Goal: Navigation & Orientation: Find specific page/section

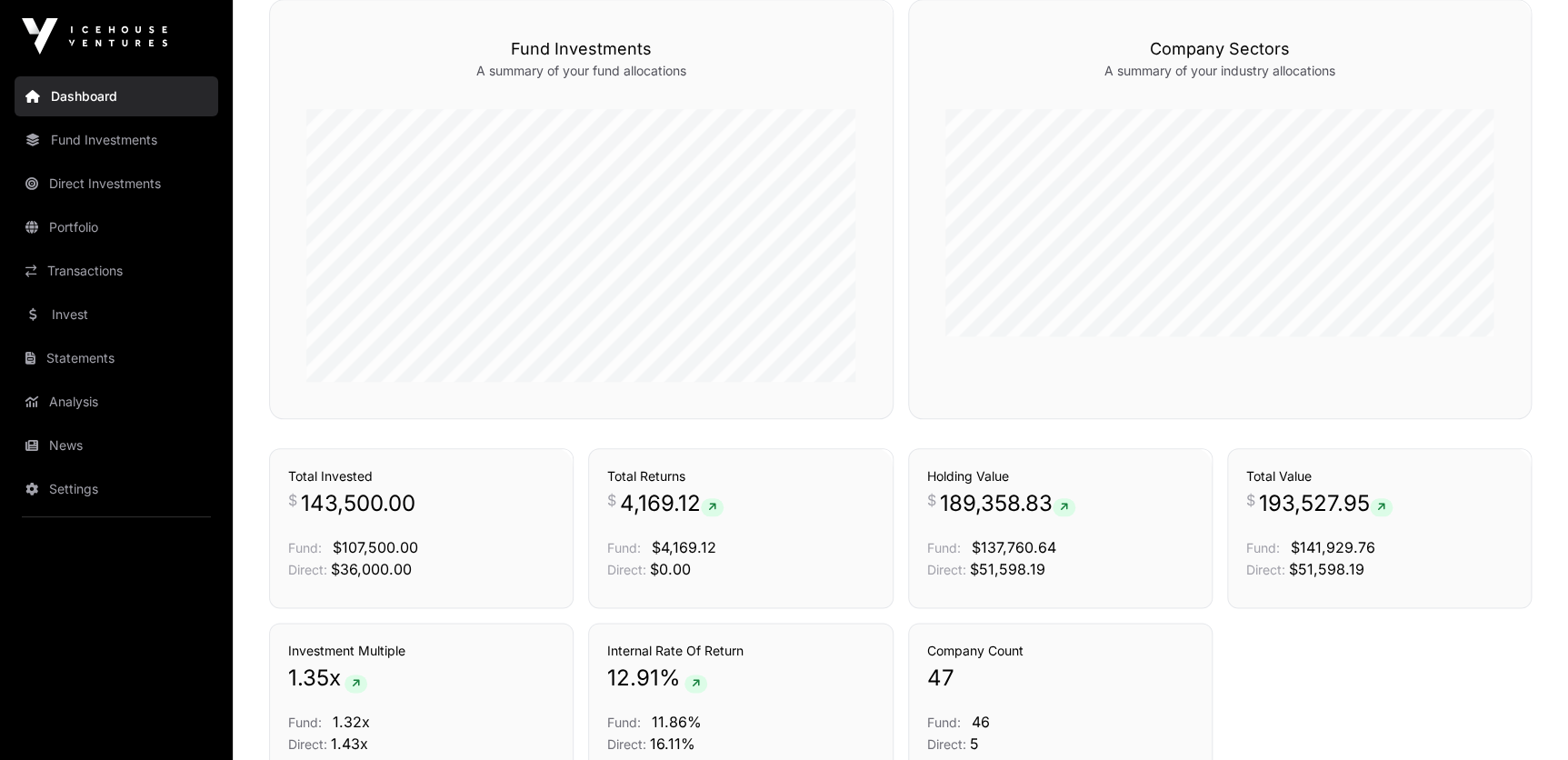
scroll to position [910, 0]
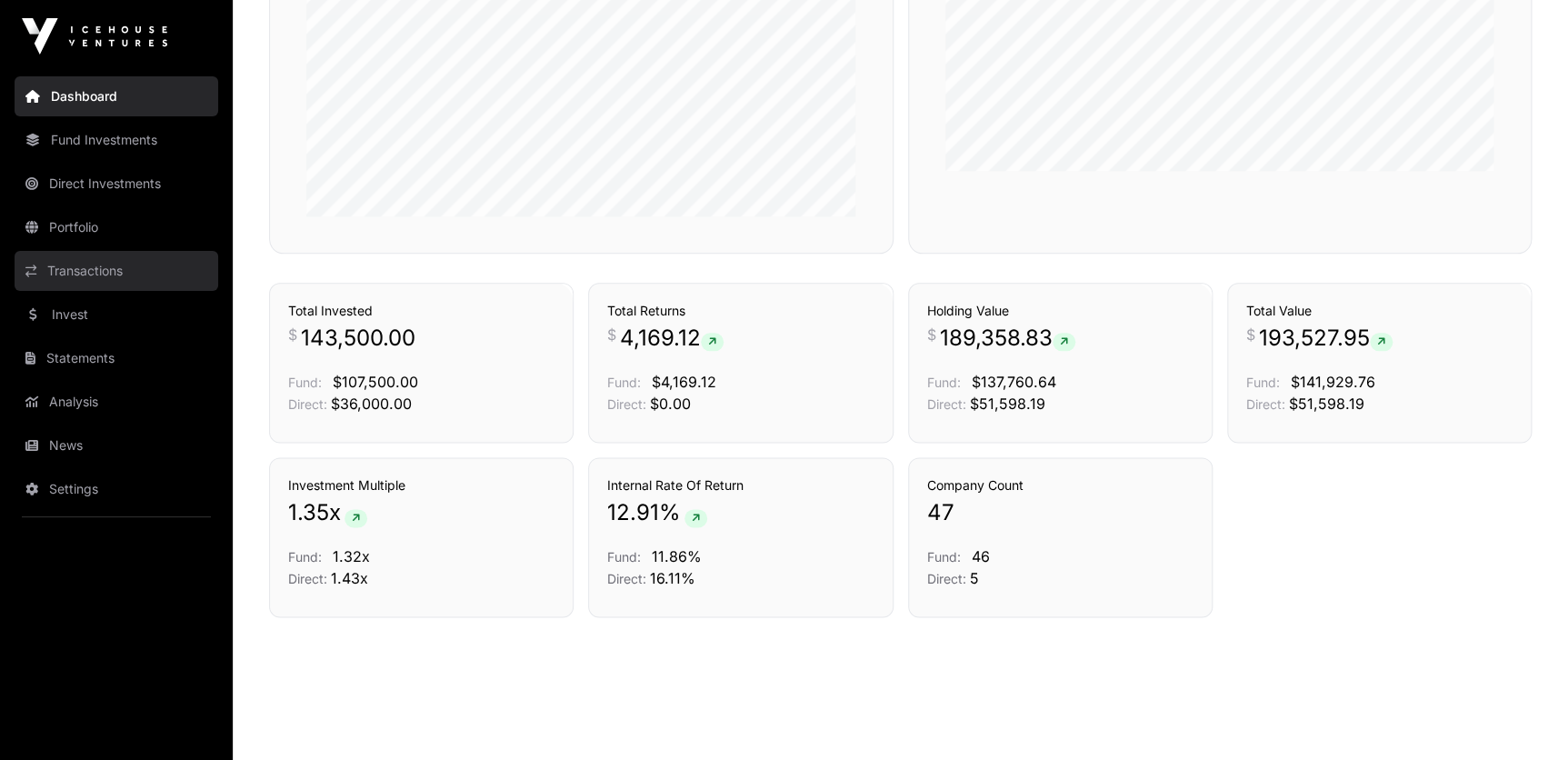
click at [72, 279] on link "Transactions" at bounding box center [116, 271] width 203 height 40
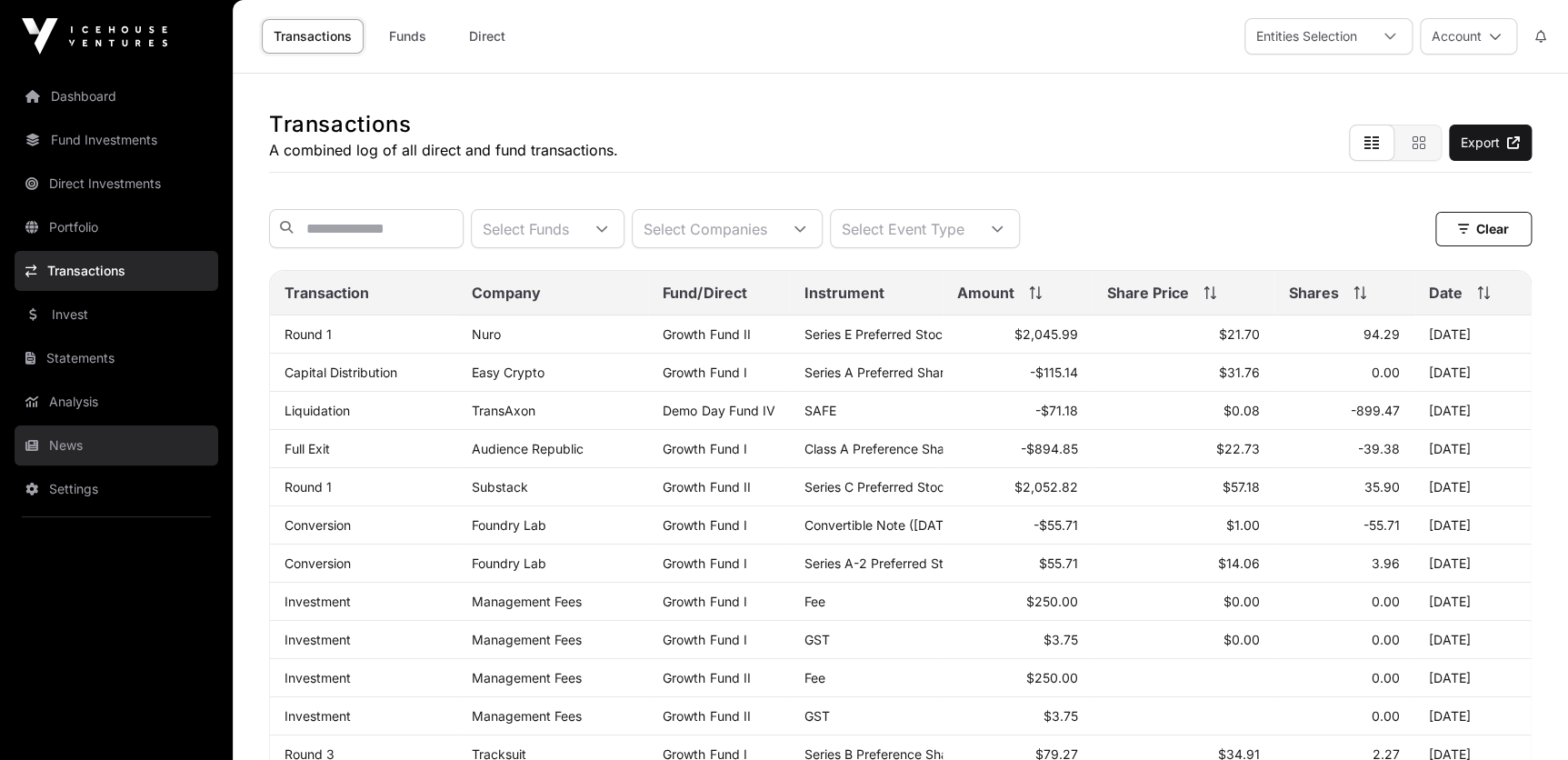
click at [91, 442] on link "News" at bounding box center [116, 445] width 203 height 40
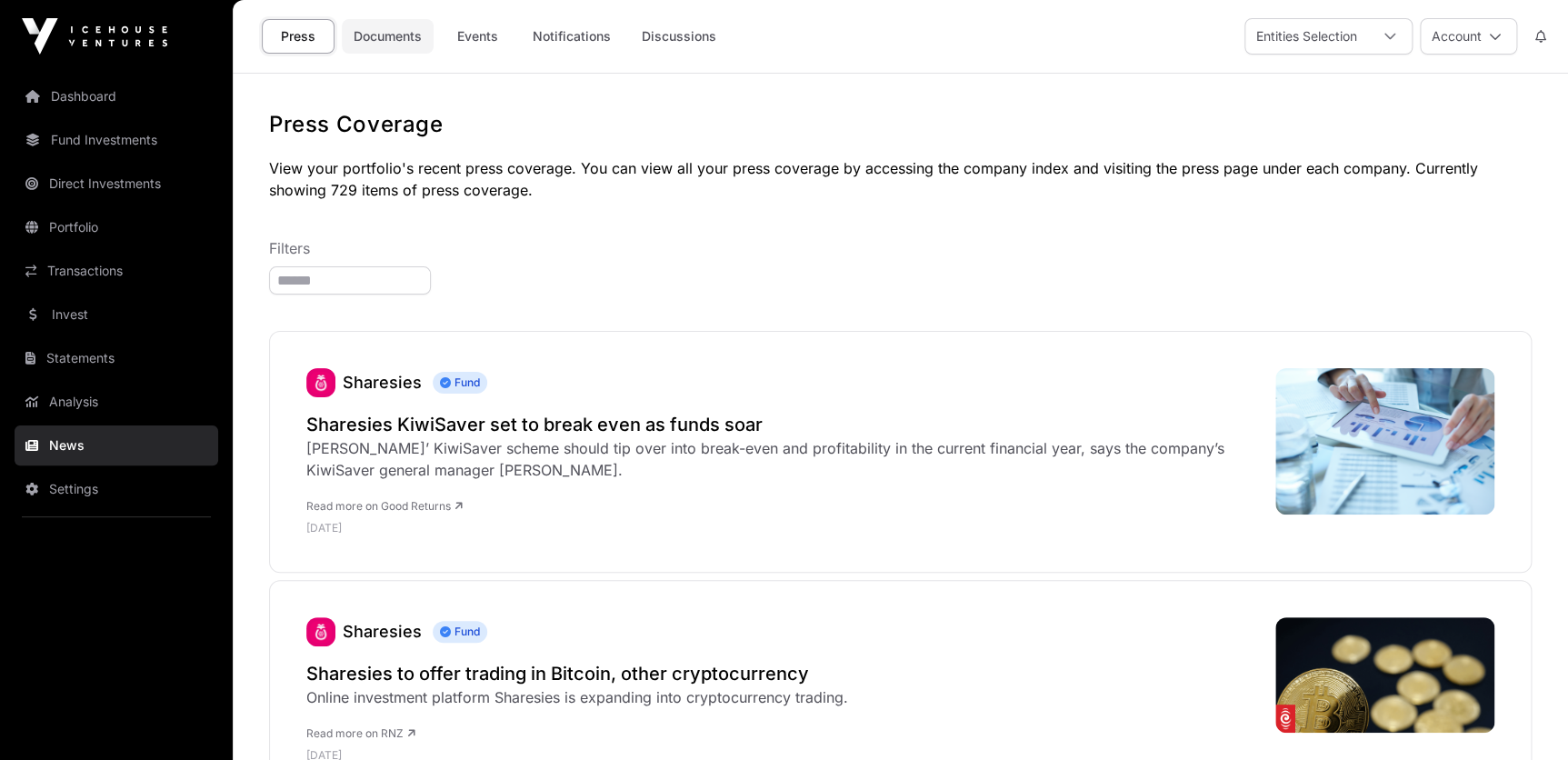
click at [393, 28] on link "Documents" at bounding box center [388, 36] width 92 height 35
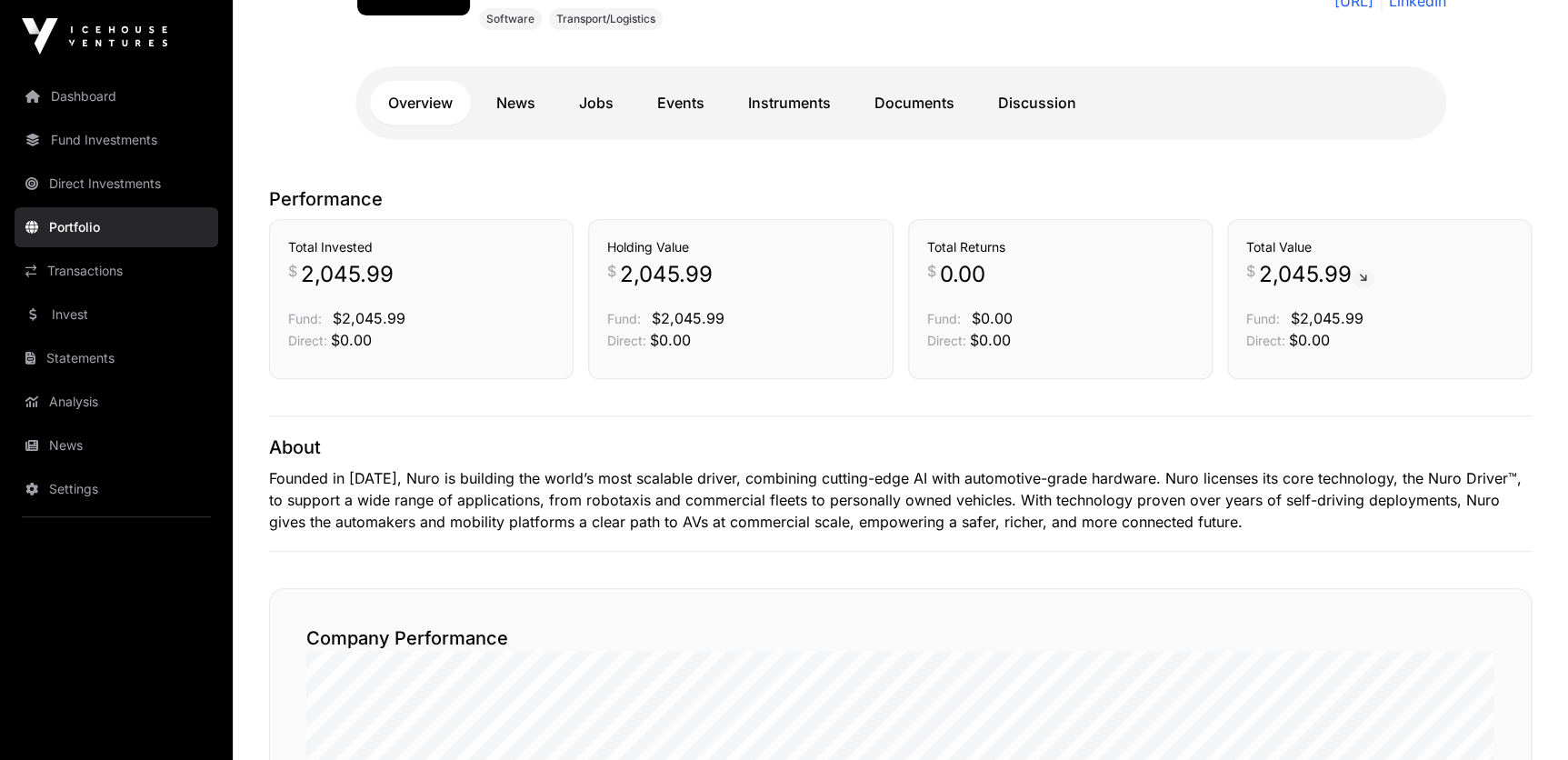
scroll to position [81, 0]
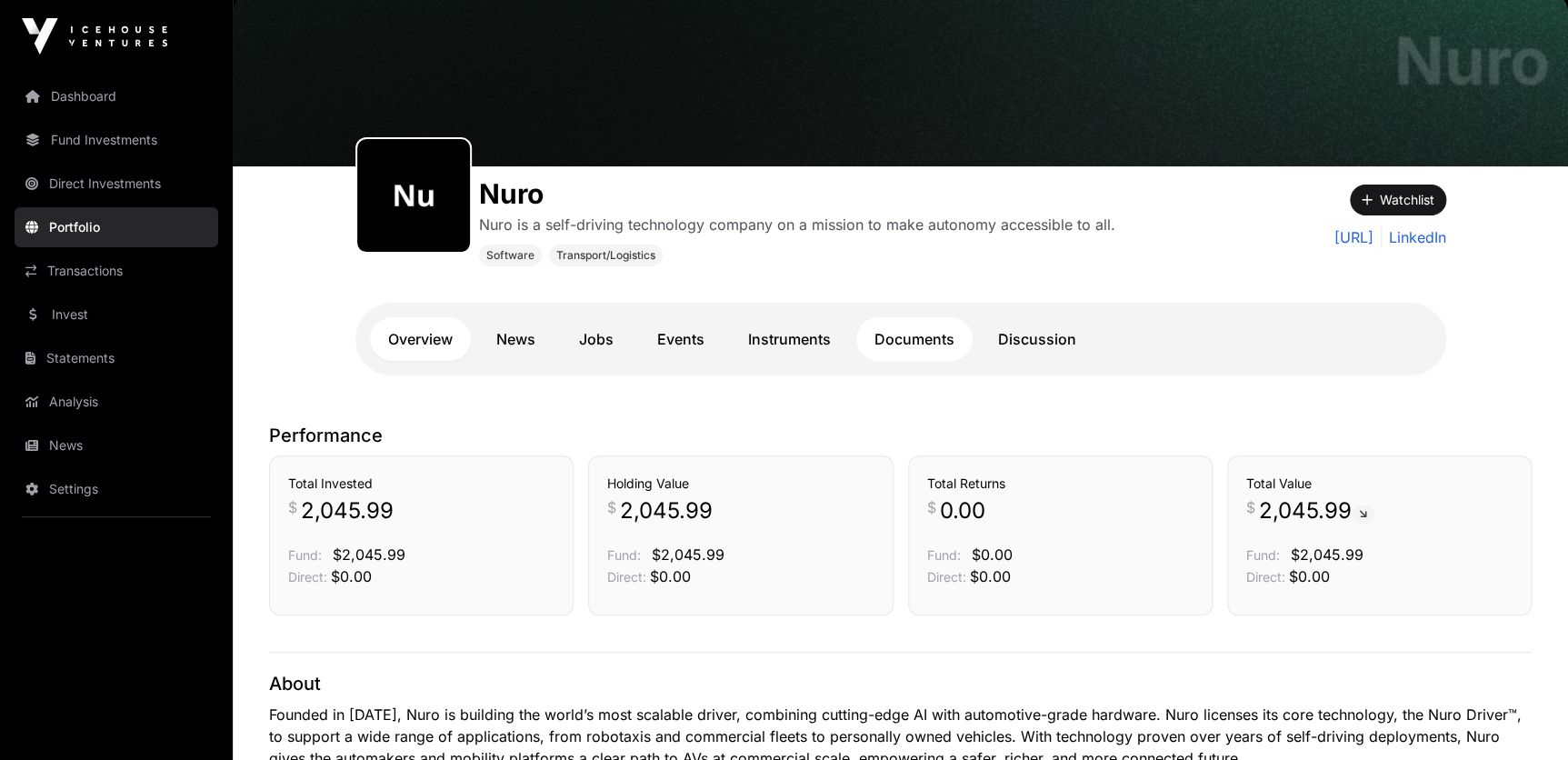
click at [922, 331] on link "Documents" at bounding box center [913, 339] width 116 height 44
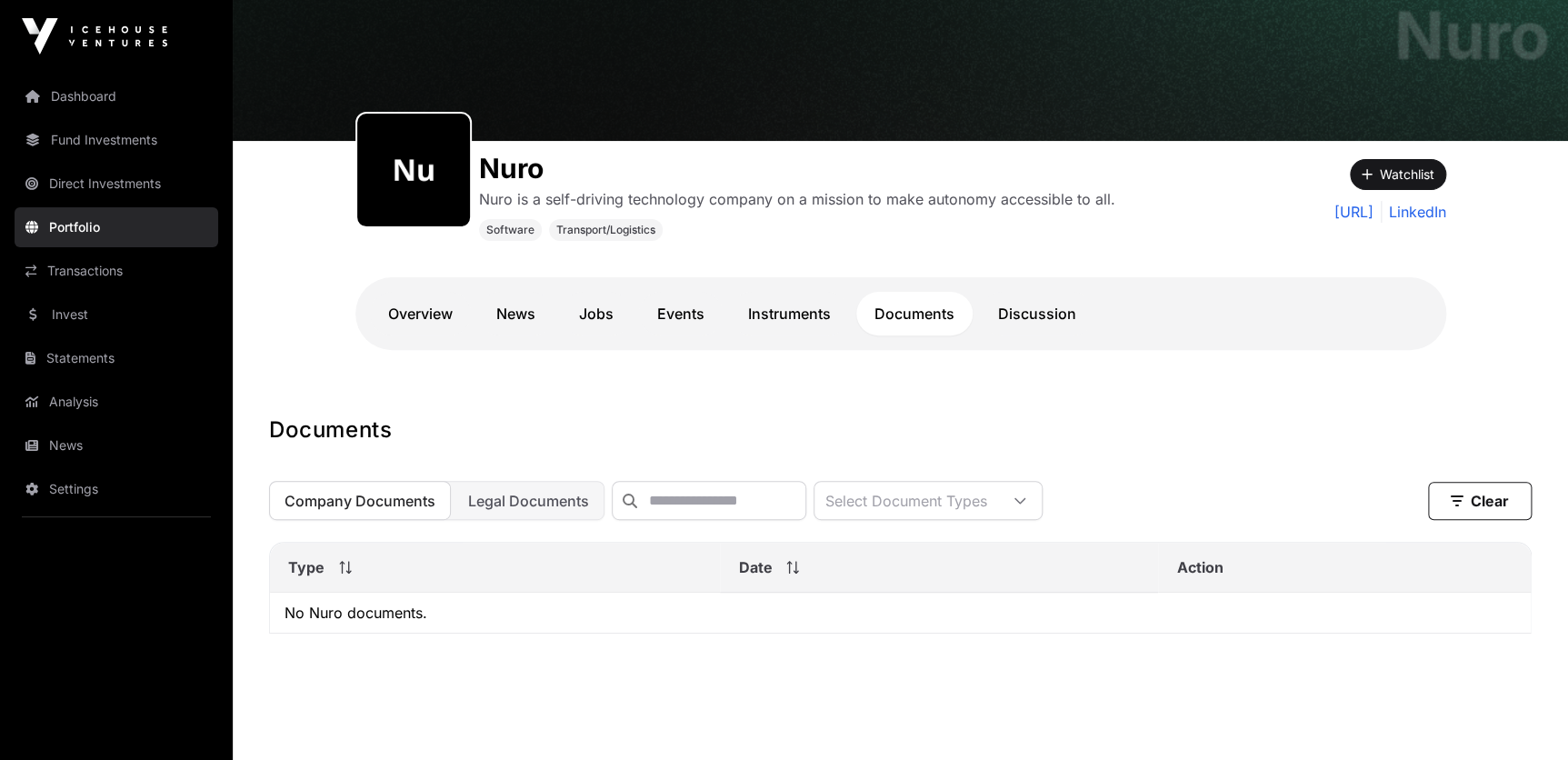
scroll to position [143, 0]
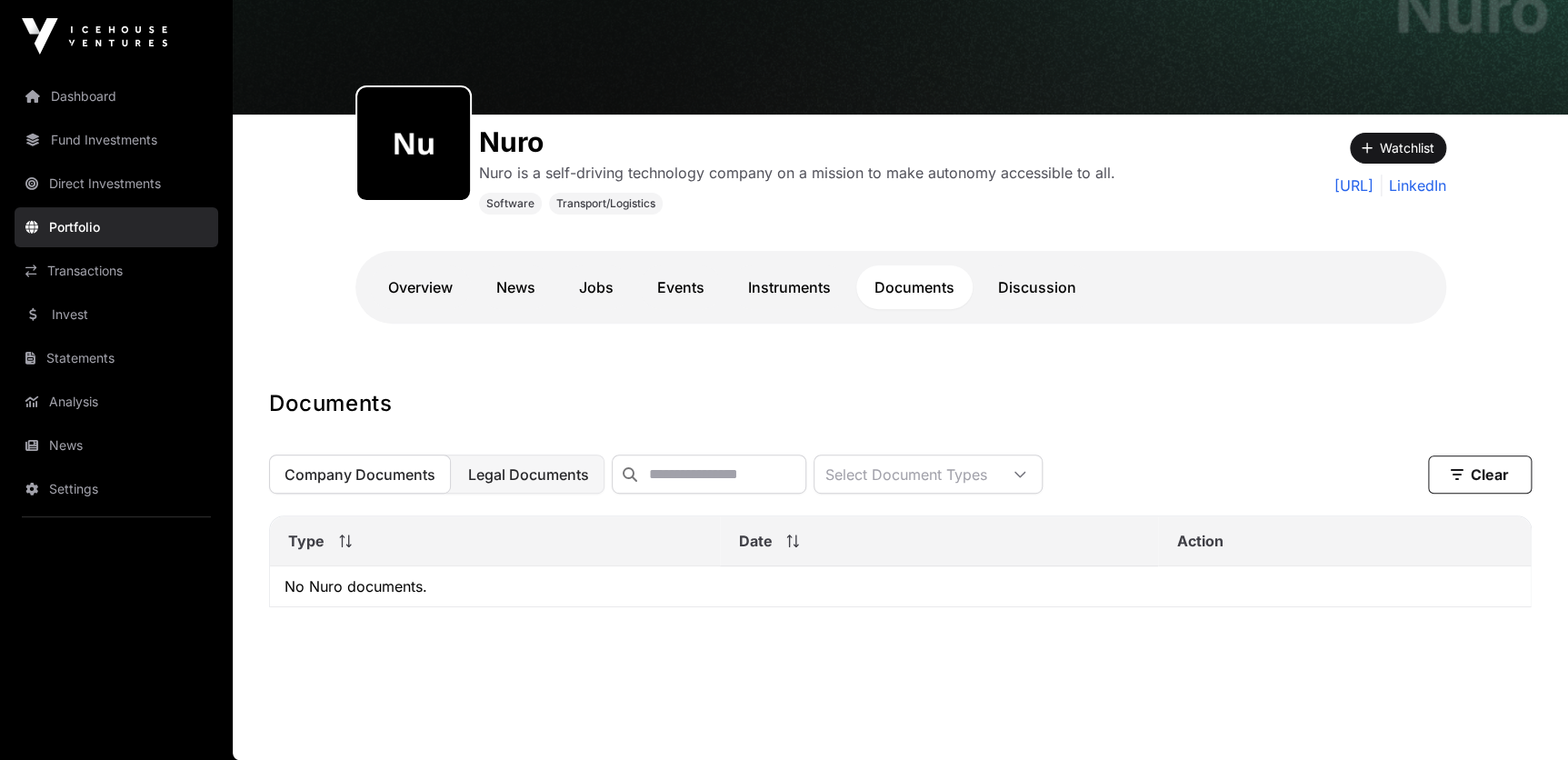
click at [558, 469] on span "Legal Documents" at bounding box center [529, 474] width 121 height 18
click at [369, 474] on span "Company Documents" at bounding box center [360, 474] width 151 height 18
click at [768, 273] on link "Instruments" at bounding box center [789, 288] width 119 height 44
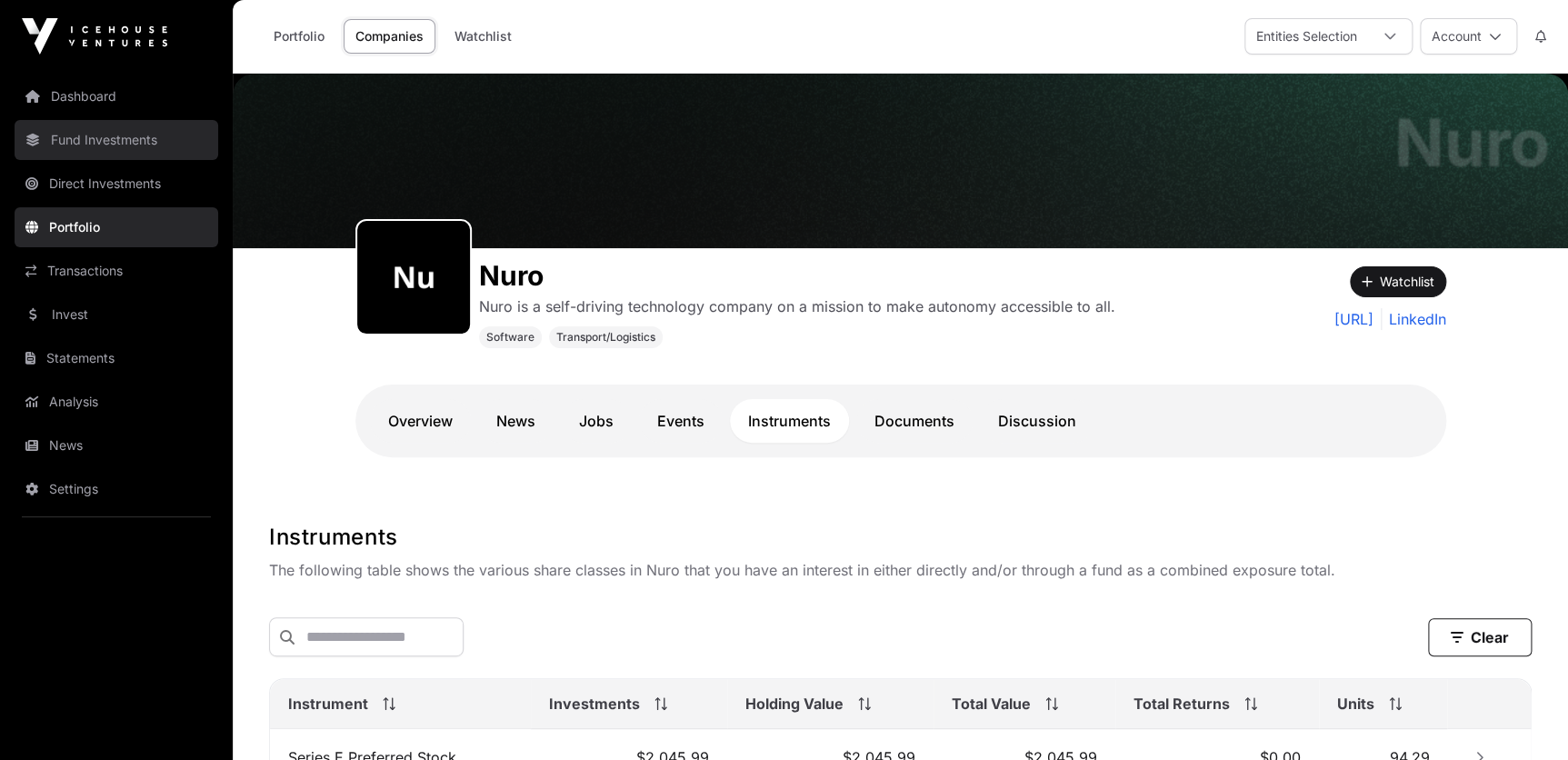
click at [130, 135] on link "Fund Investments" at bounding box center [116, 140] width 203 height 40
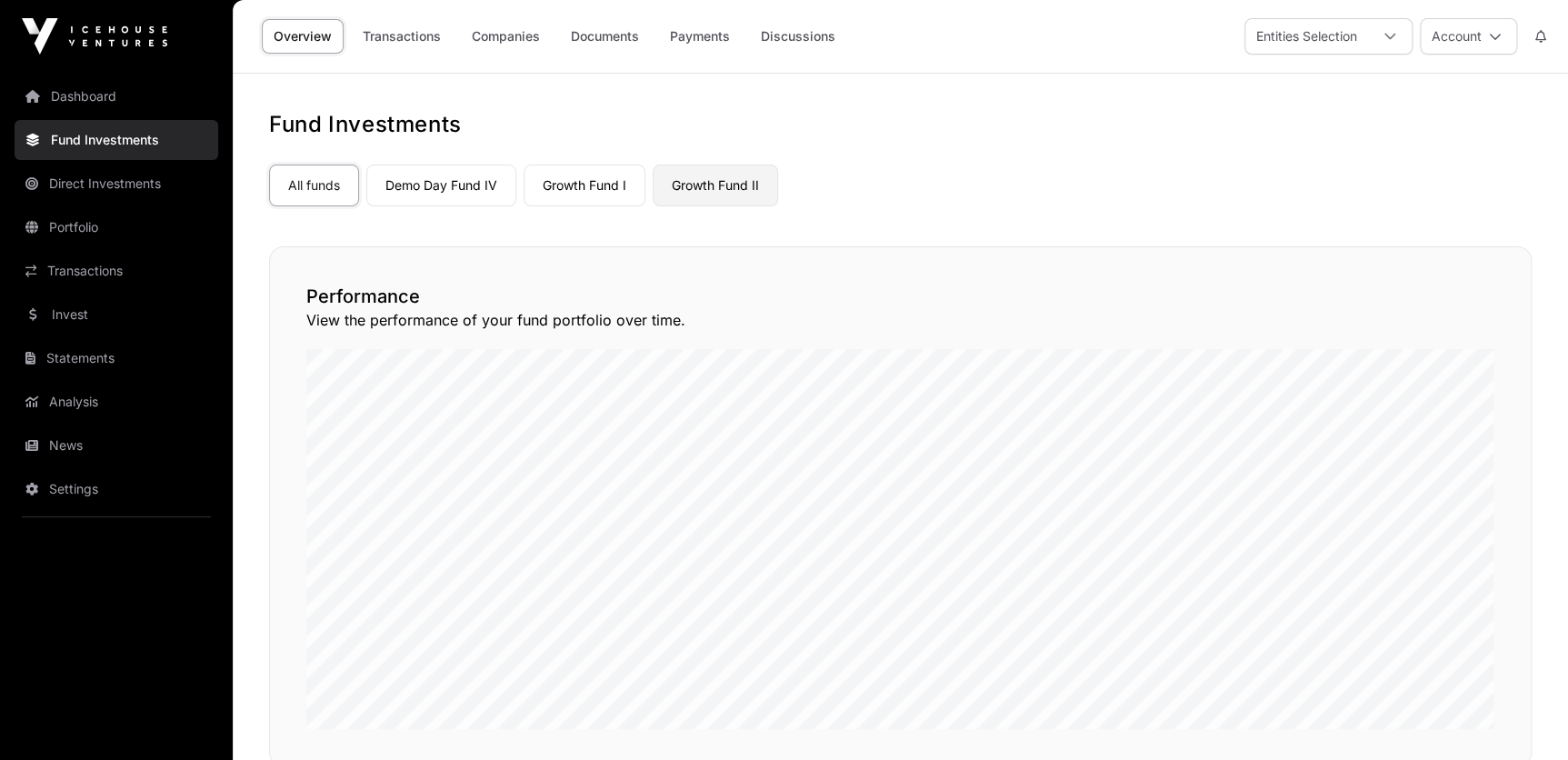
click at [714, 180] on link "Growth Fund II" at bounding box center [715, 186] width 125 height 42
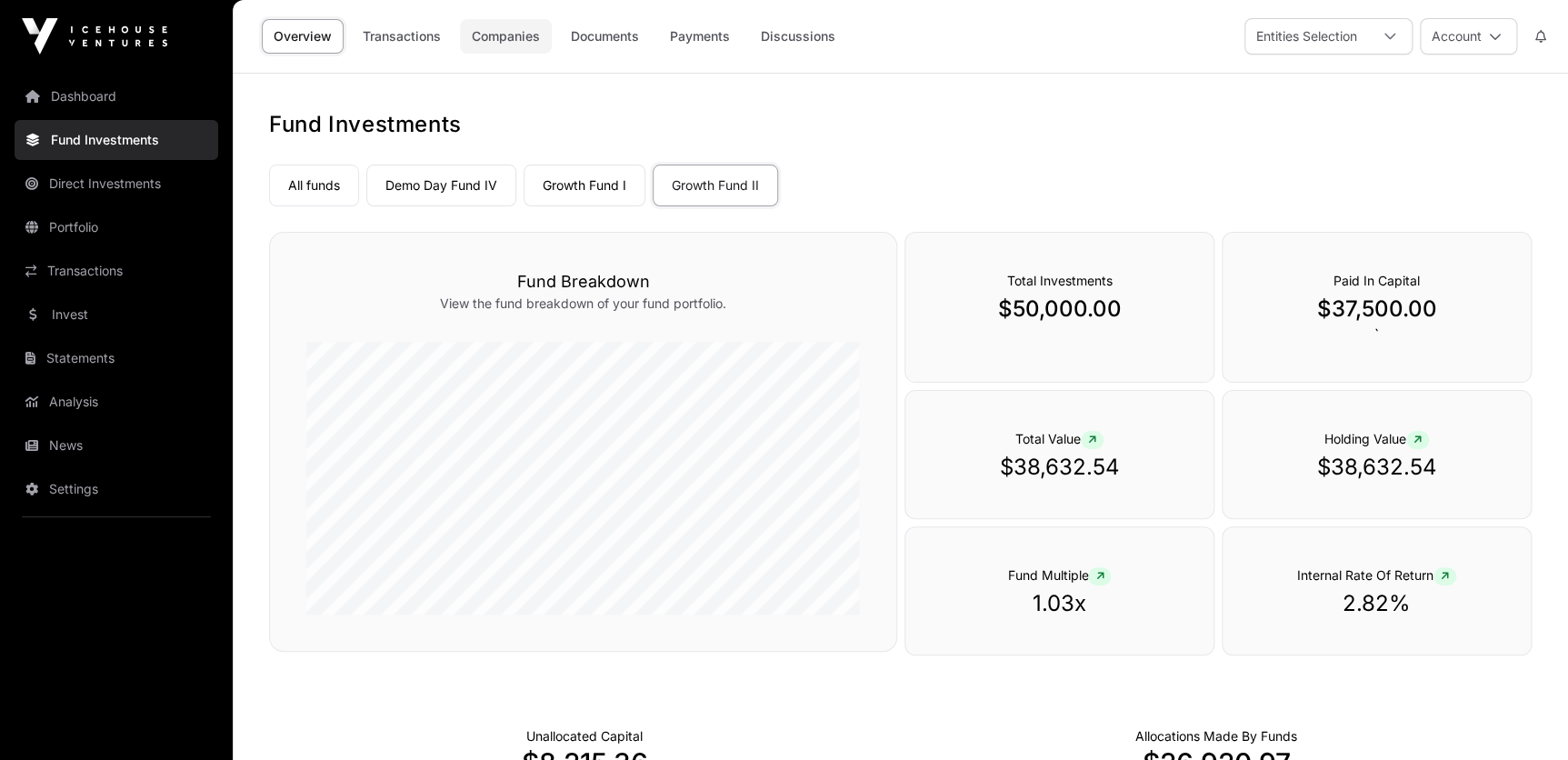
click at [513, 24] on link "Companies" at bounding box center [506, 36] width 92 height 35
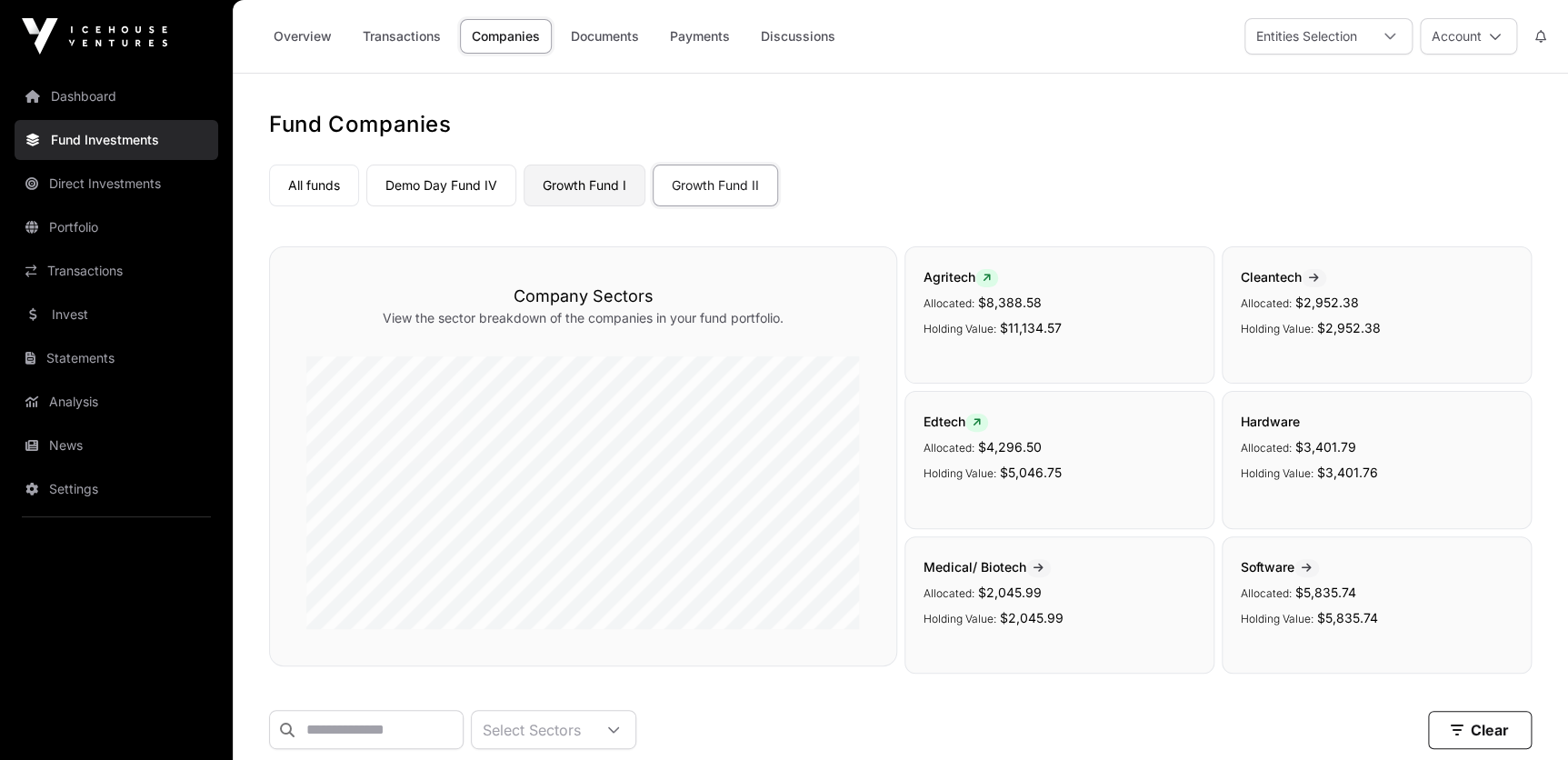
click at [603, 175] on link "Growth Fund I" at bounding box center [584, 186] width 122 height 42
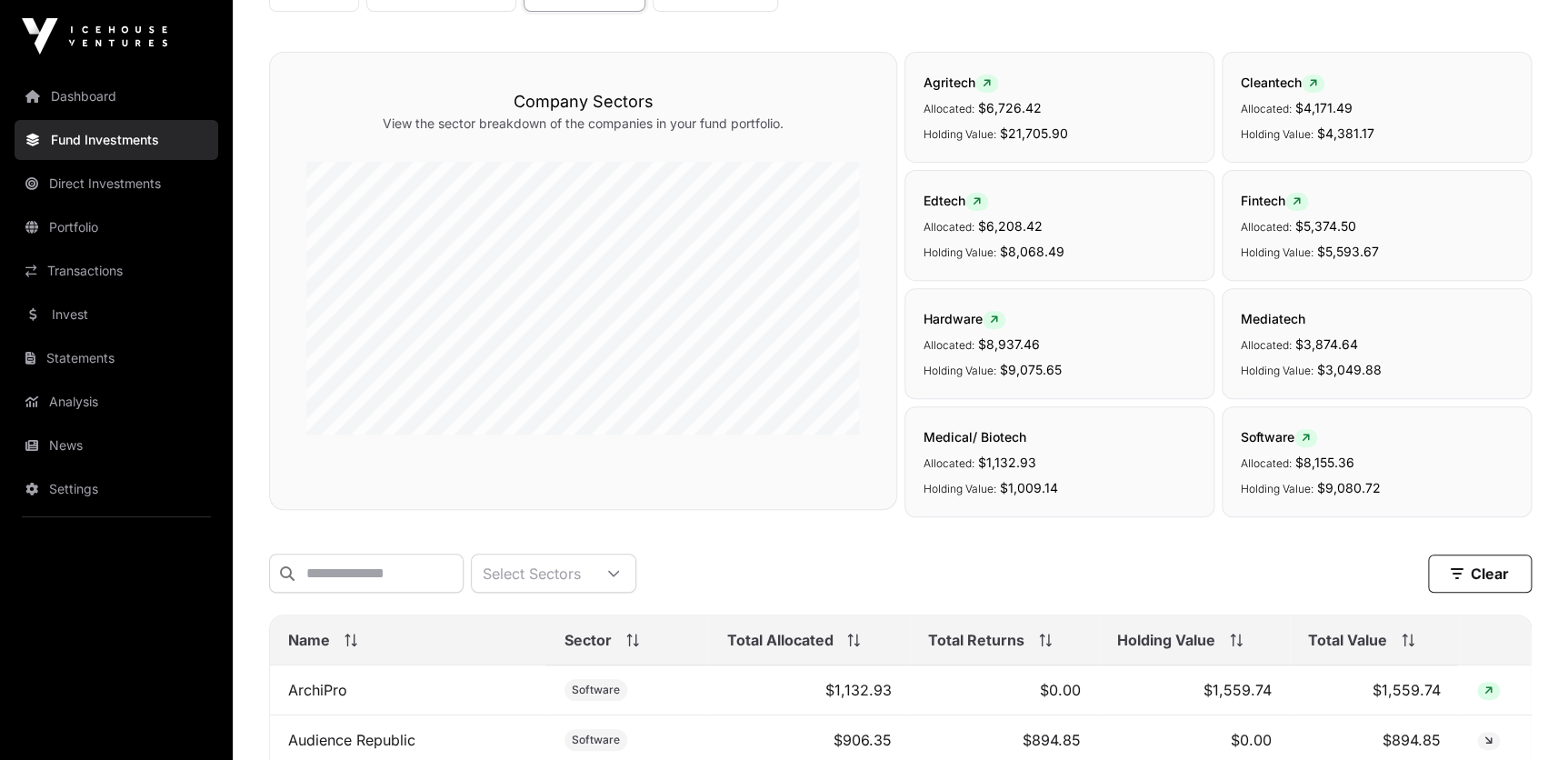
scroll to position [53, 0]
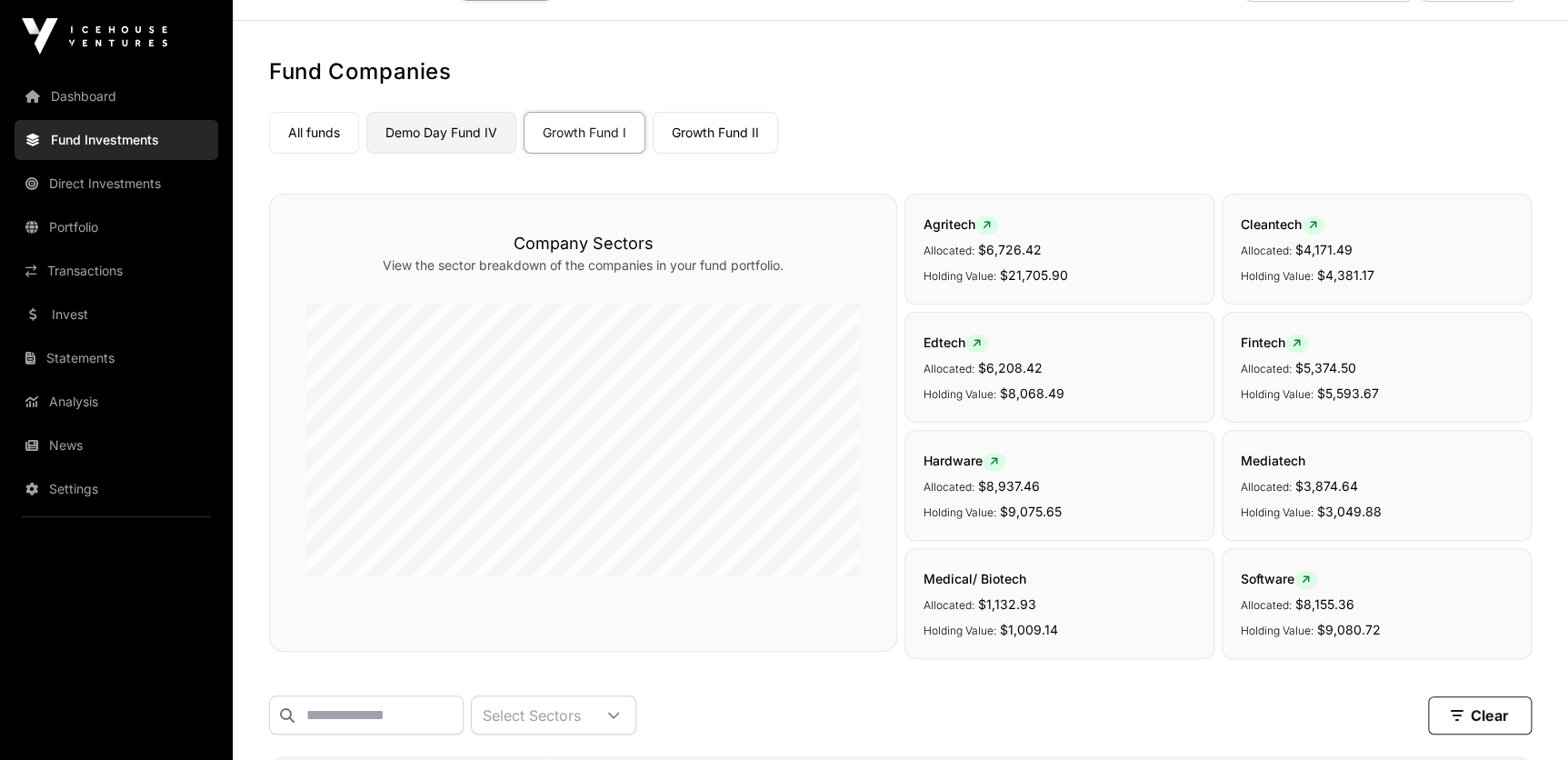
click at [472, 138] on link "Demo Day Fund IV" at bounding box center [440, 133] width 150 height 42
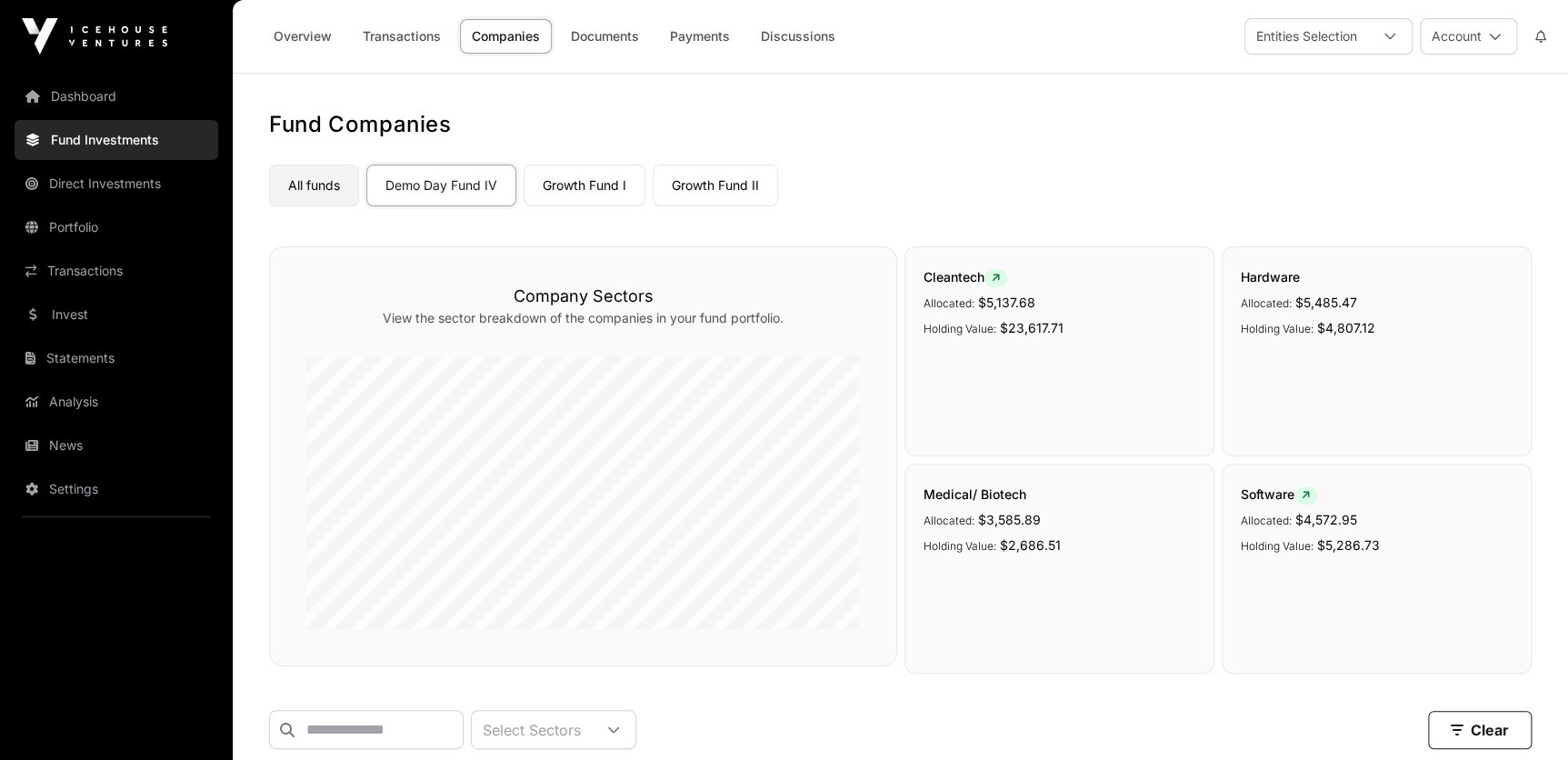
click at [312, 190] on link "All funds" at bounding box center [313, 186] width 90 height 42
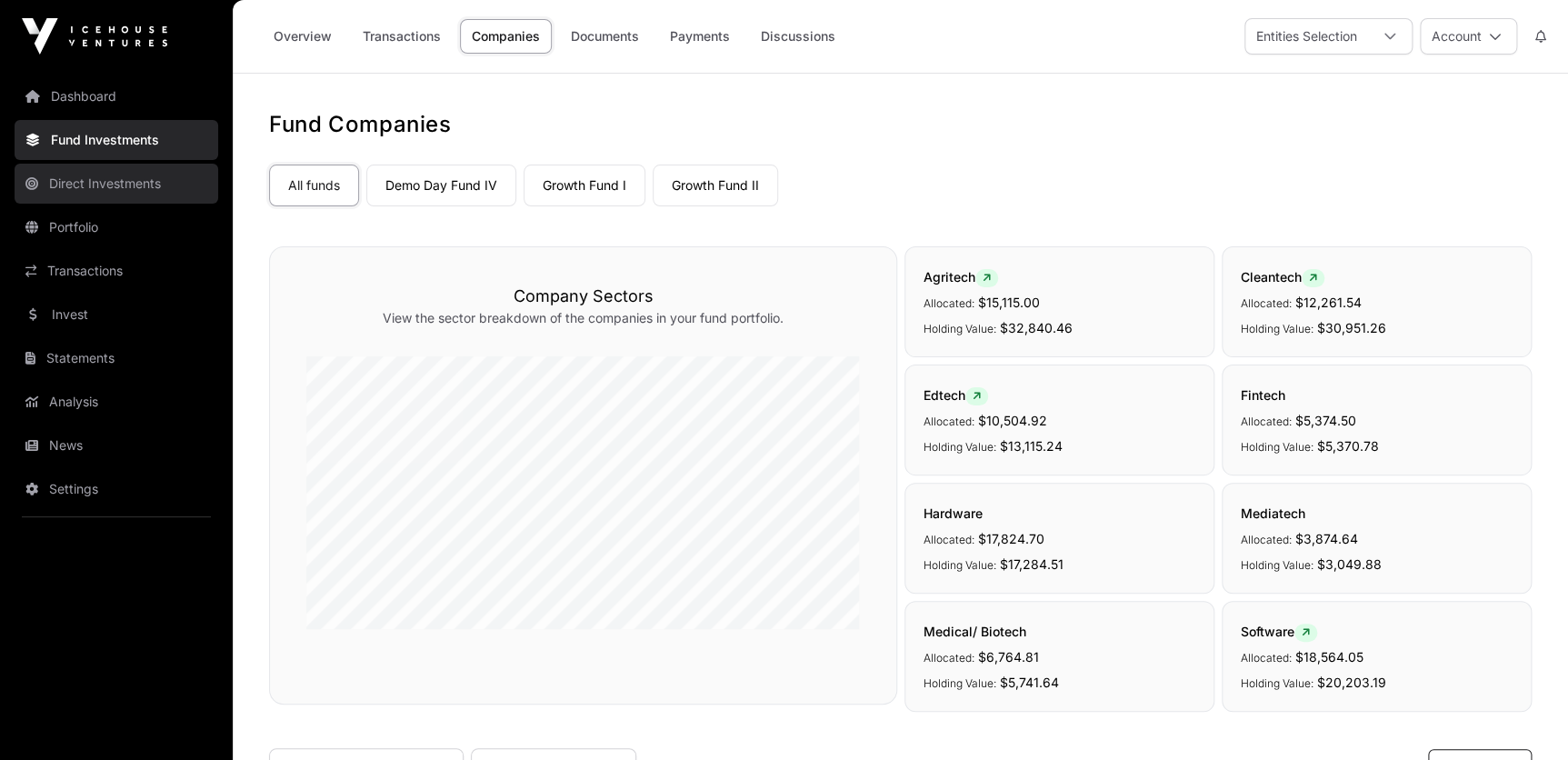
click at [108, 182] on link "Direct Investments" at bounding box center [116, 184] width 203 height 40
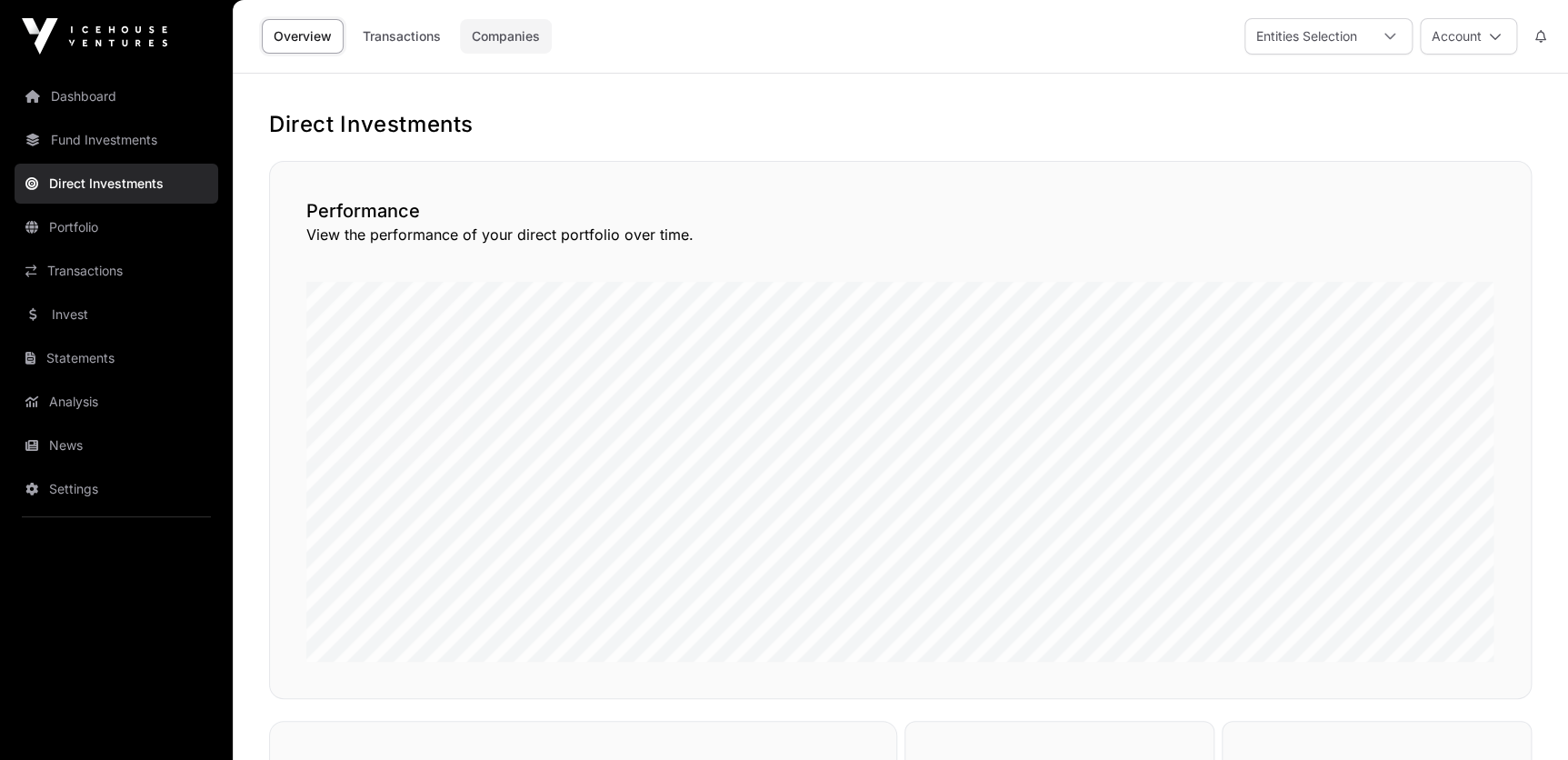
click at [477, 34] on link "Companies" at bounding box center [506, 36] width 92 height 35
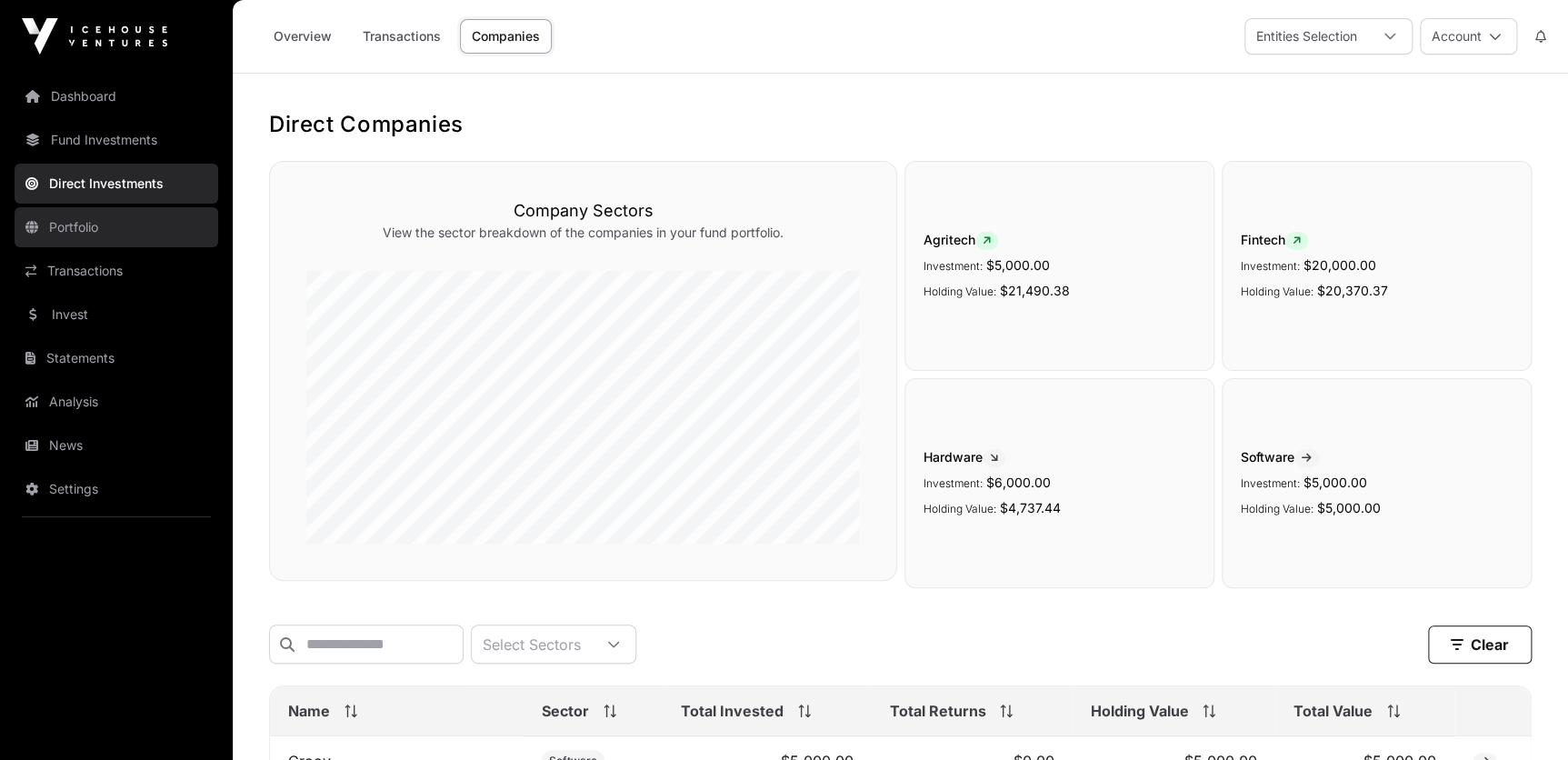
click at [104, 230] on link "Portfolio" at bounding box center [116, 227] width 203 height 40
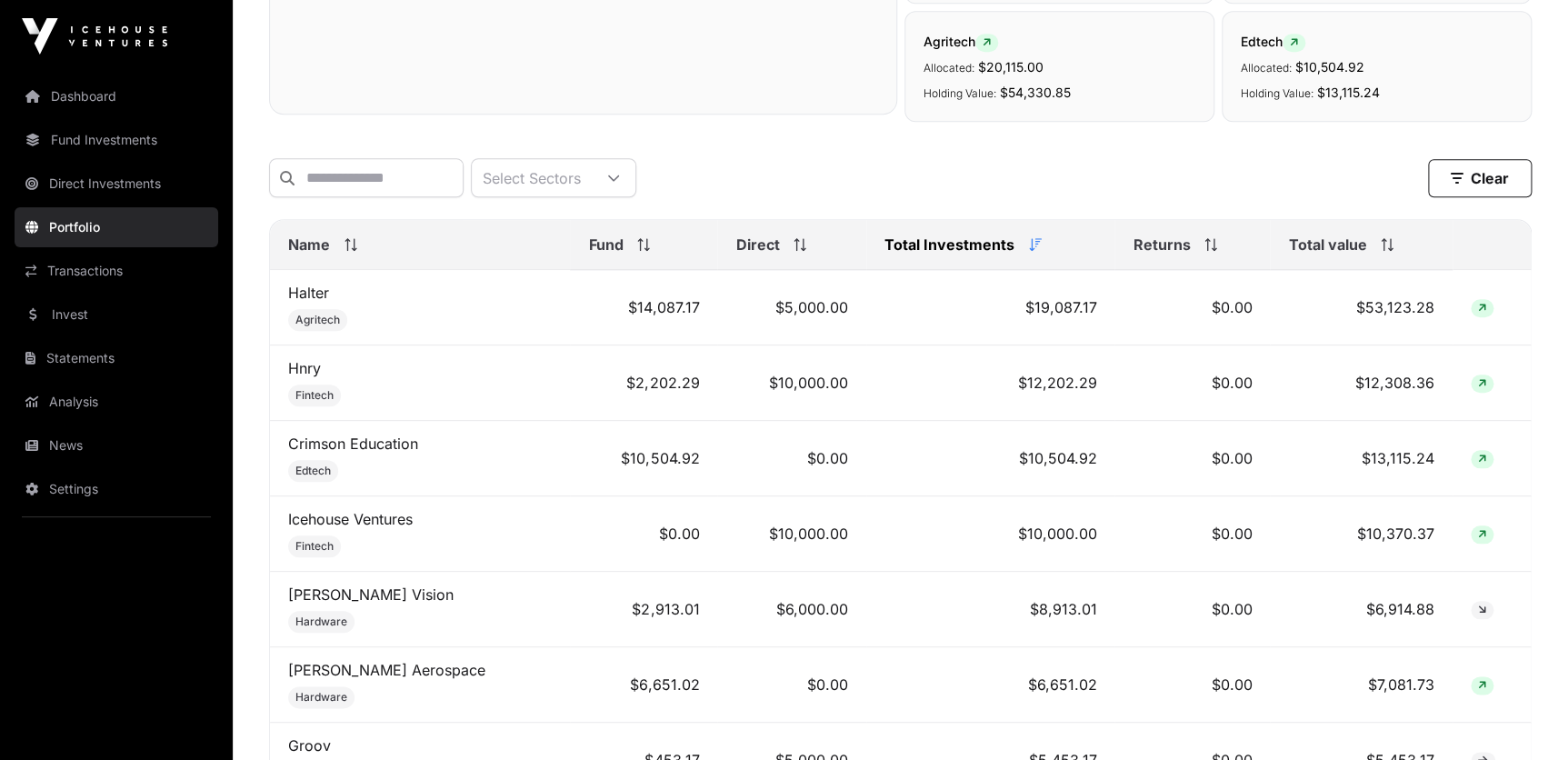
scroll to position [661, 0]
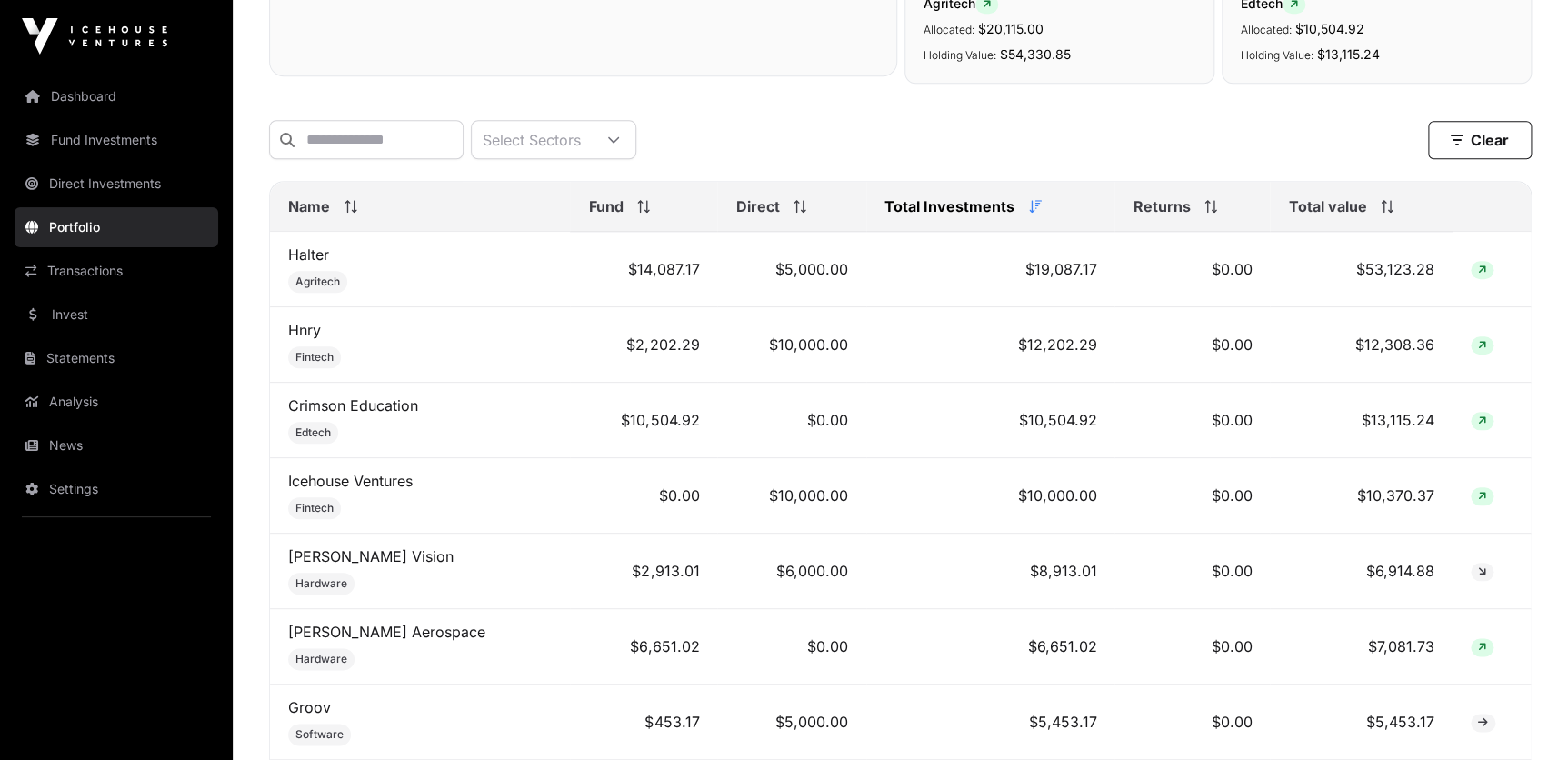
click at [1332, 213] on span "Total value" at bounding box center [1327, 206] width 78 height 22
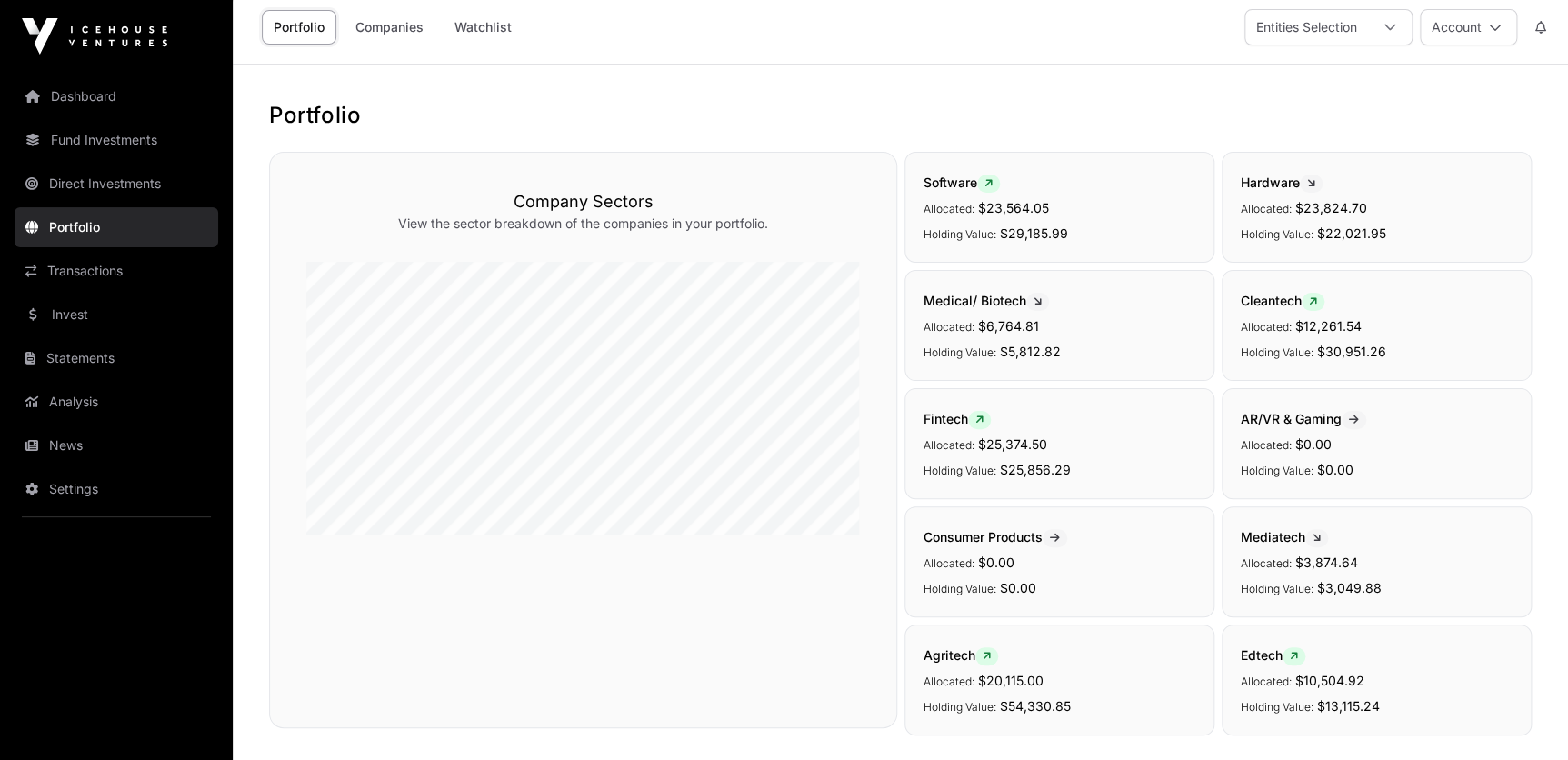
scroll to position [0, 0]
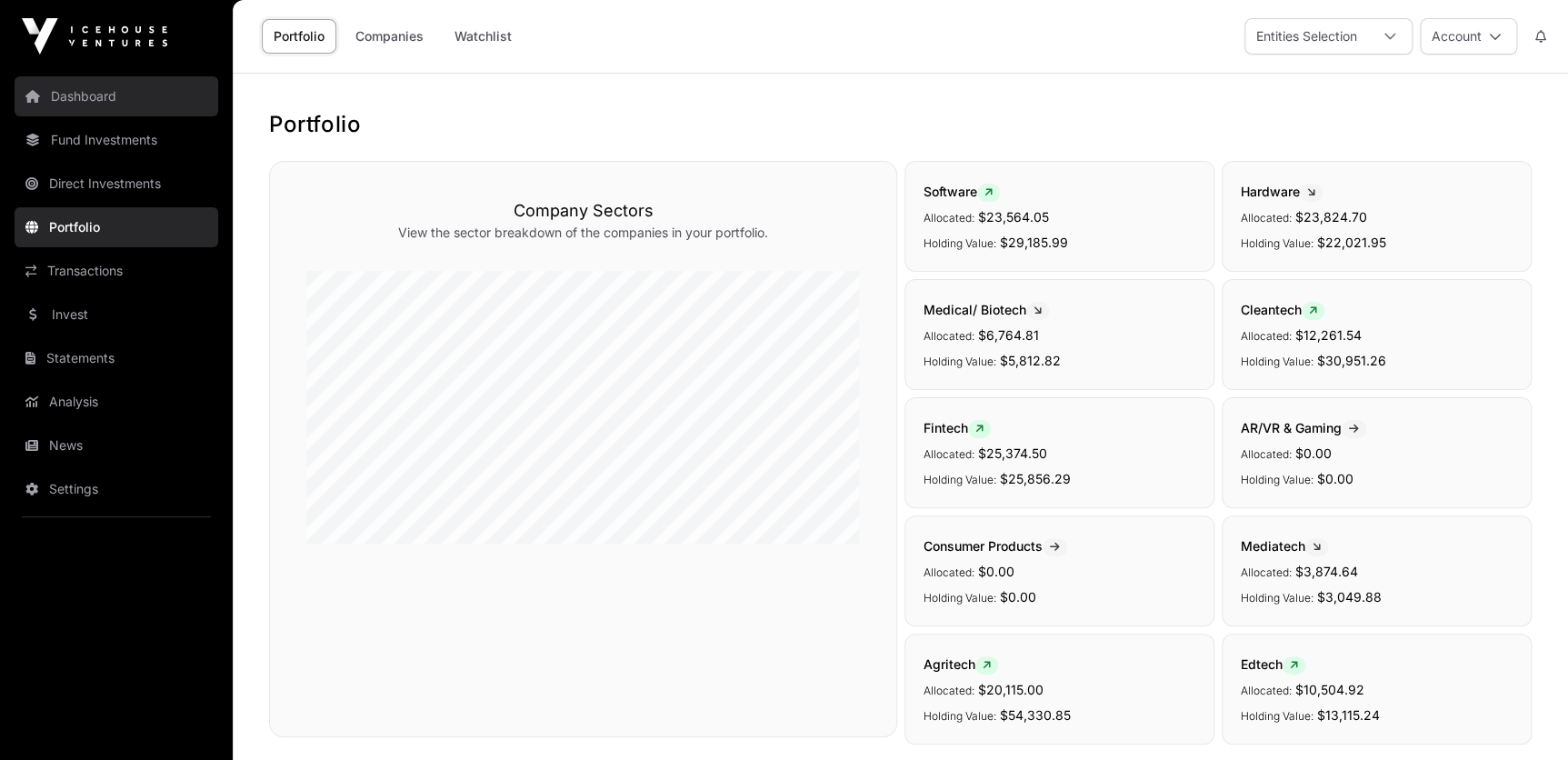
click at [109, 94] on link "Dashboard" at bounding box center [116, 96] width 203 height 40
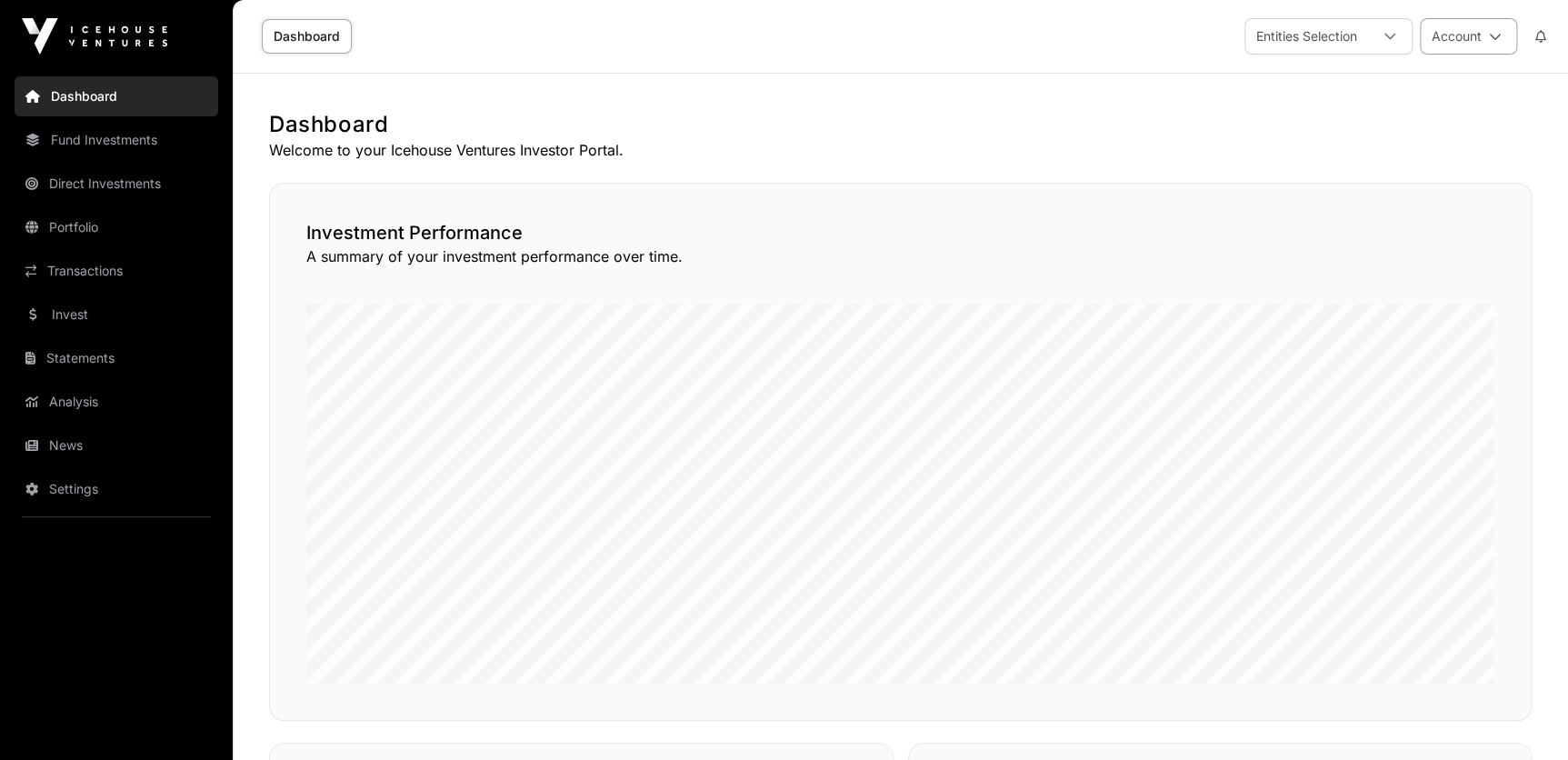
click at [1486, 37] on button "Account" at bounding box center [1469, 36] width 97 height 37
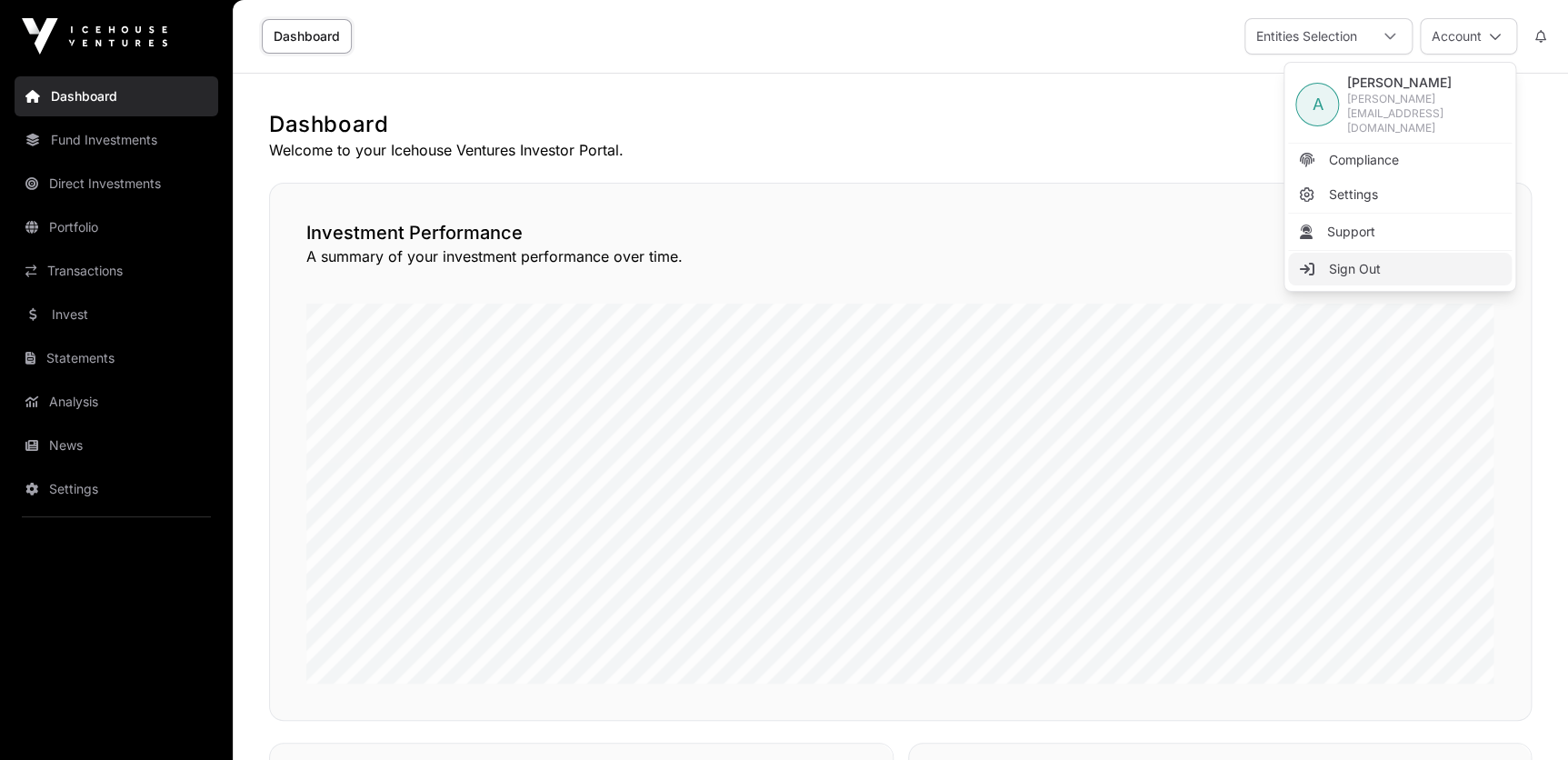
click at [1350, 264] on div "A [PERSON_NAME] [PERSON_NAME][EMAIL_ADDRESS][DOMAIN_NAME] Compliance Settings S…" at bounding box center [1399, 177] width 233 height 230
click at [1352, 260] on span "Sign Out" at bounding box center [1354, 269] width 52 height 18
